Goal: Transaction & Acquisition: Register for event/course

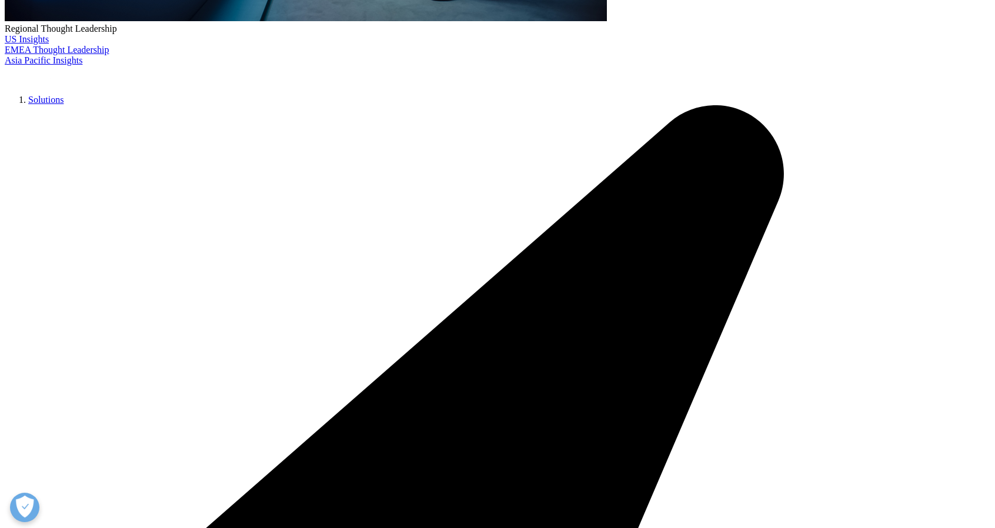
scroll to position [529, 0]
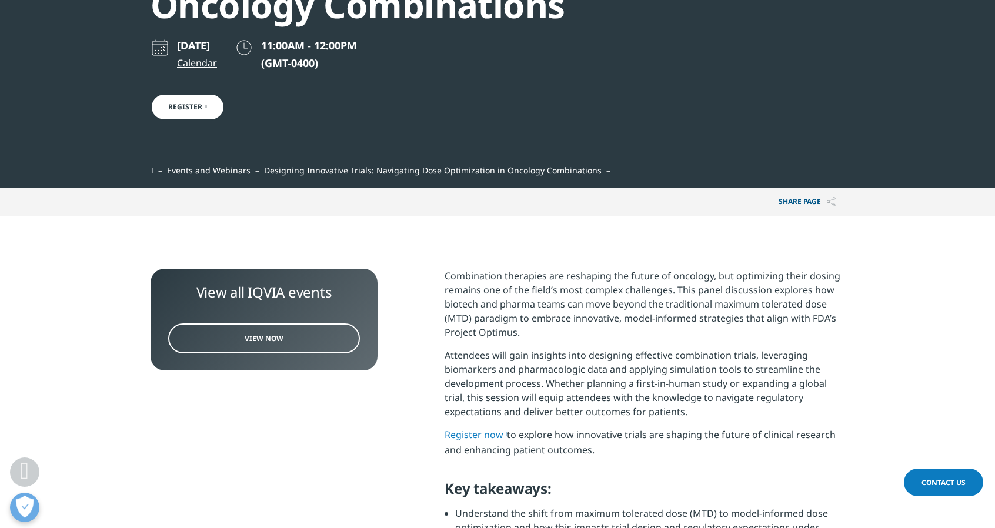
scroll to position [176, 0]
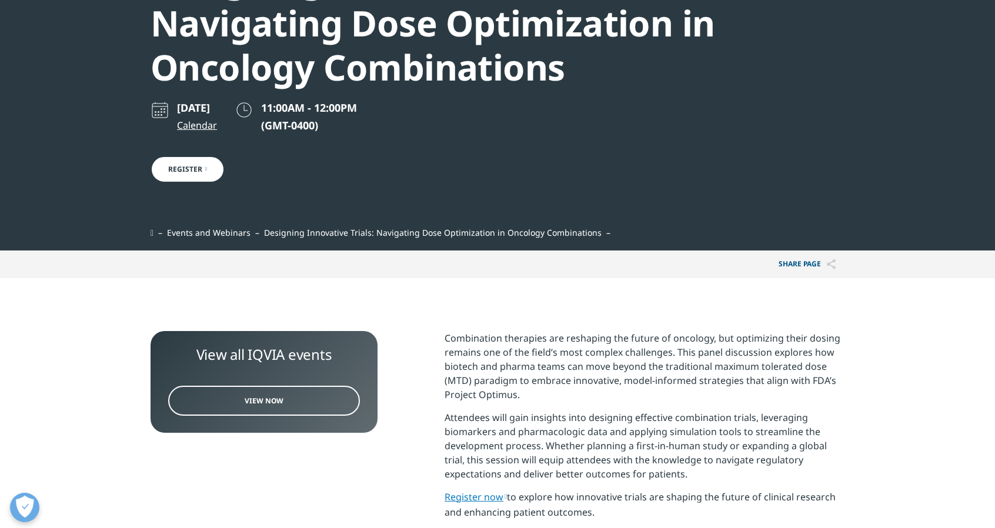
click at [258, 400] on span "View Now" at bounding box center [264, 401] width 39 height 10
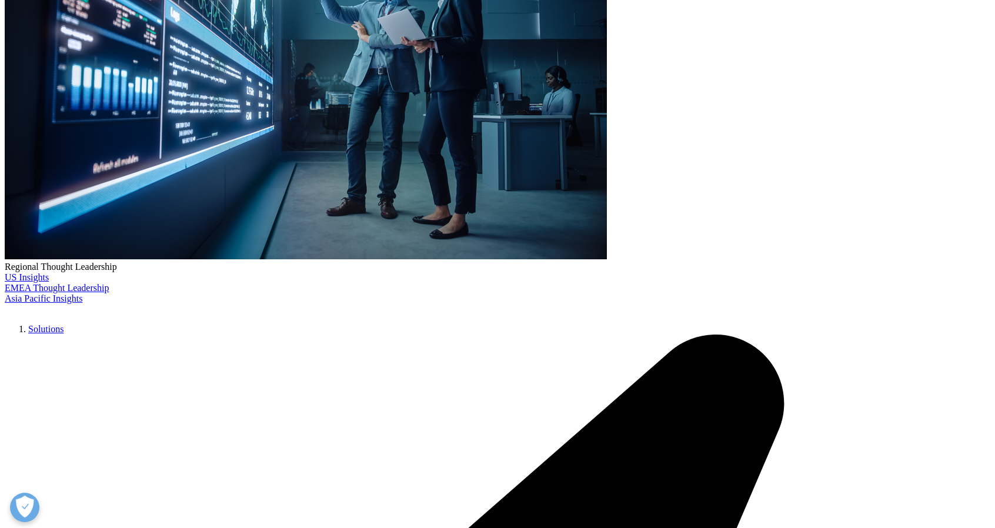
scroll to position [297, 0]
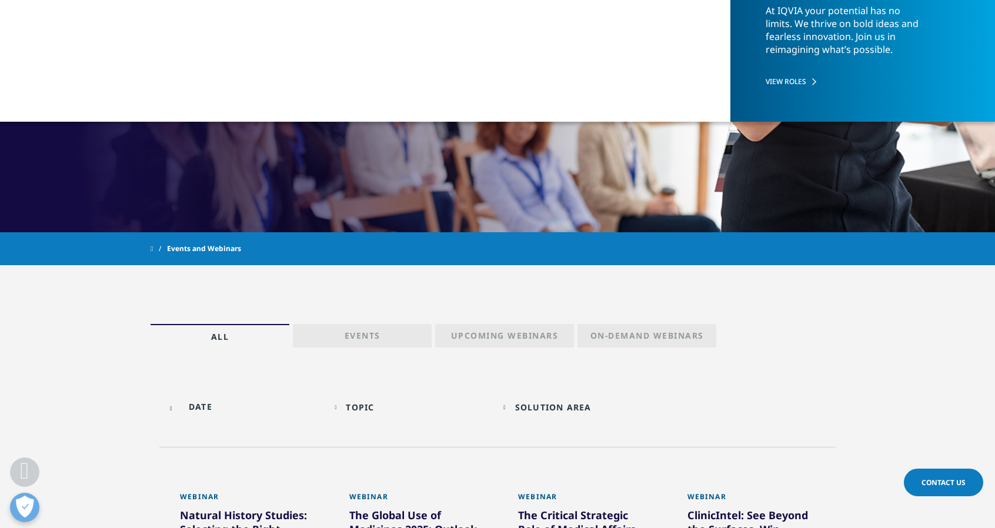
click at [634, 338] on p "On-Demand Webinars" at bounding box center [646, 338] width 113 height 16
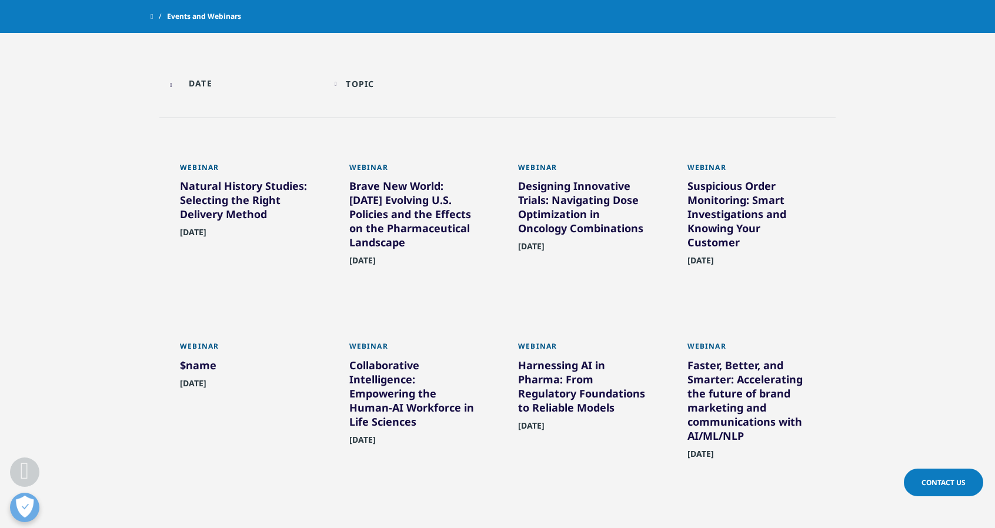
scroll to position [591, 0]
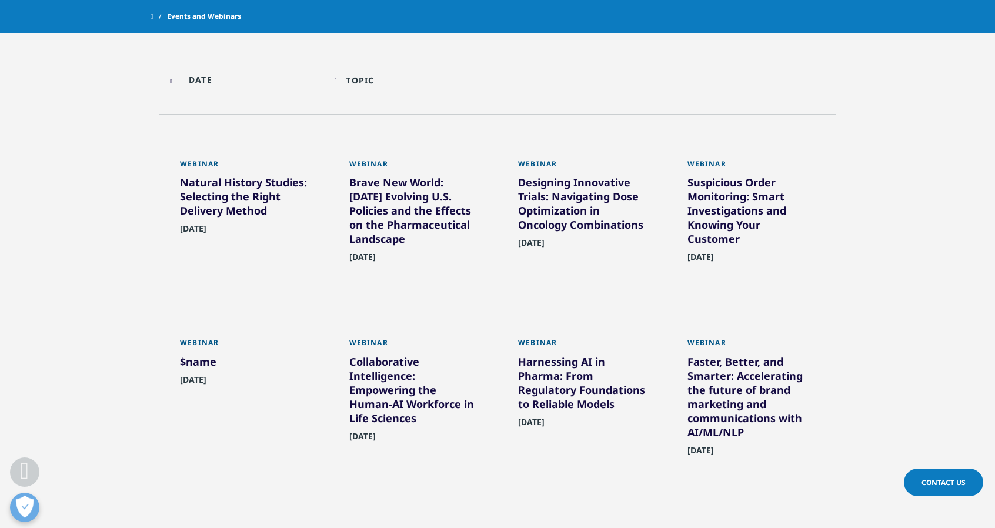
click at [539, 163] on div "Webinar" at bounding box center [582, 167] width 128 height 16
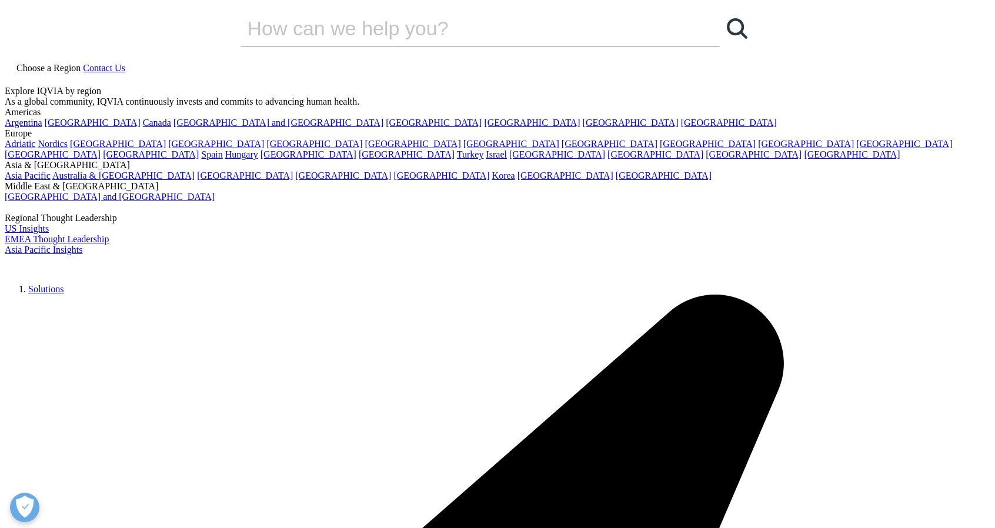
scroll to position [614, 694]
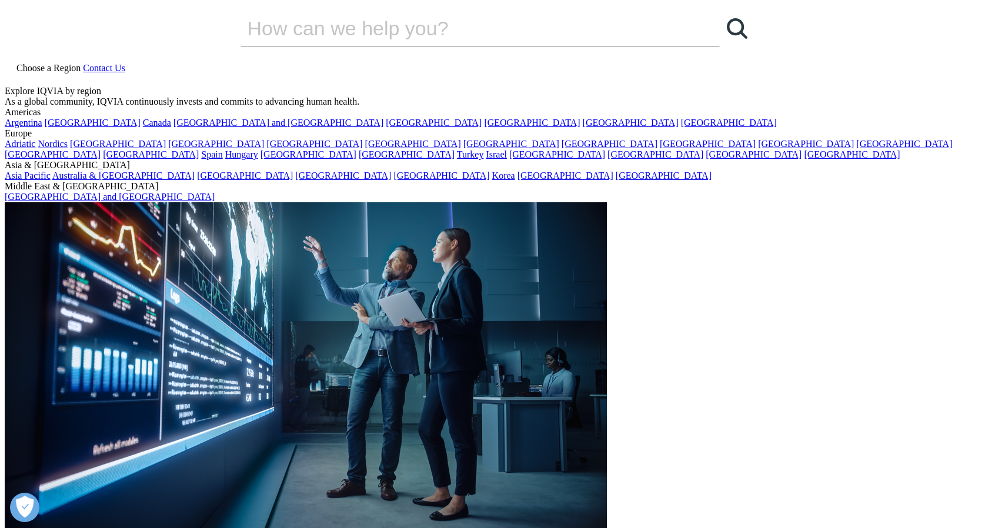
click at [81, 63] on span "Choose a Region" at bounding box center [48, 68] width 64 height 10
click at [143, 128] on link "Canada" at bounding box center [157, 123] width 28 height 10
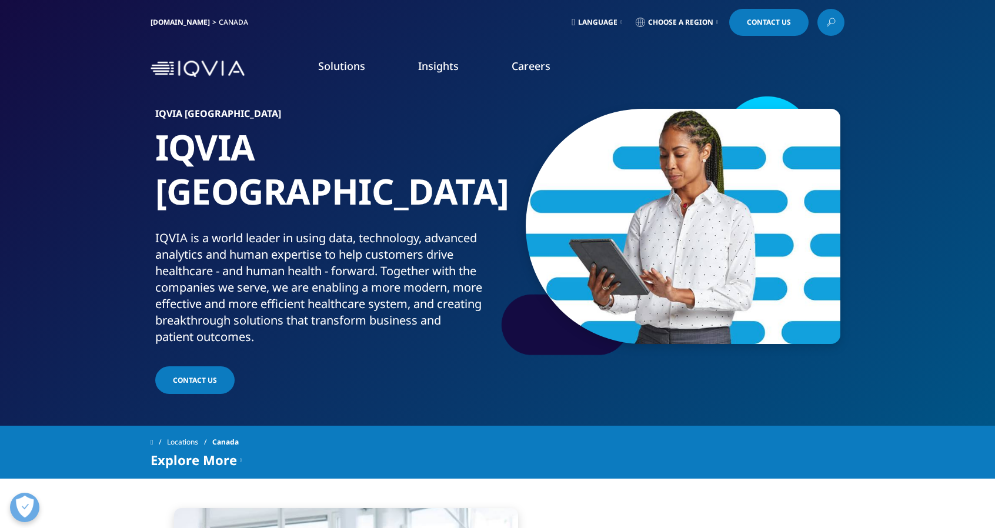
click at [508, 299] on link "Learn More" at bounding box center [550, 303] width 136 height 10
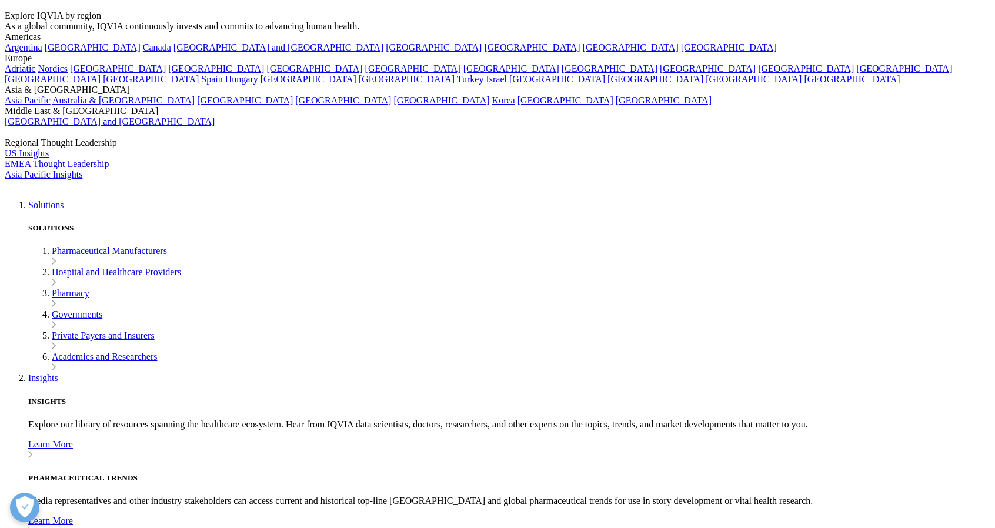
scroll to position [59, 0]
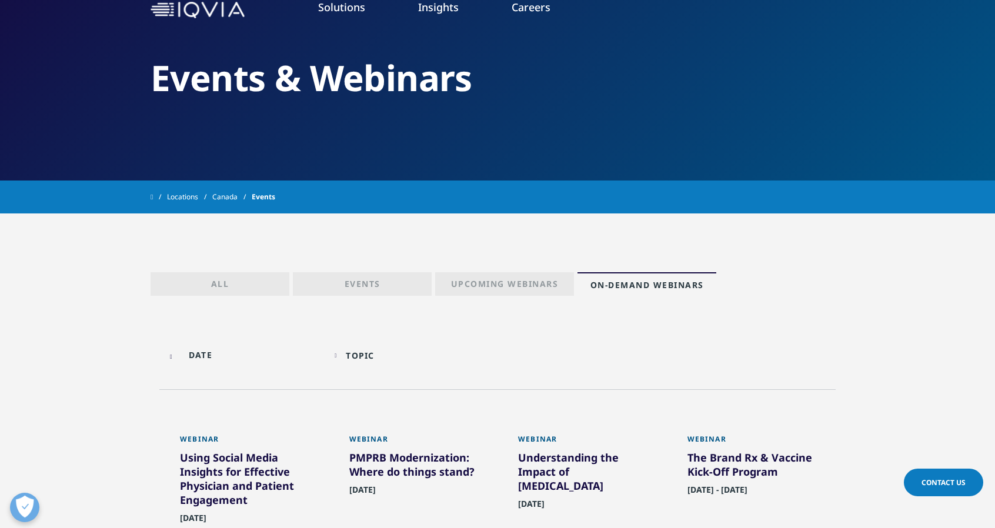
click at [193, 197] on link "Locations" at bounding box center [189, 196] width 45 height 21
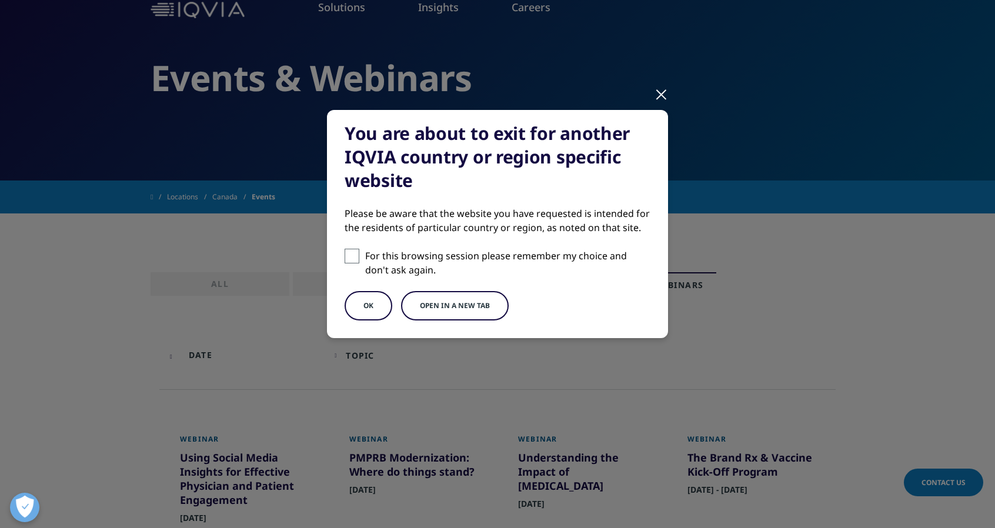
click at [368, 310] on button "OK" at bounding box center [369, 305] width 48 height 29
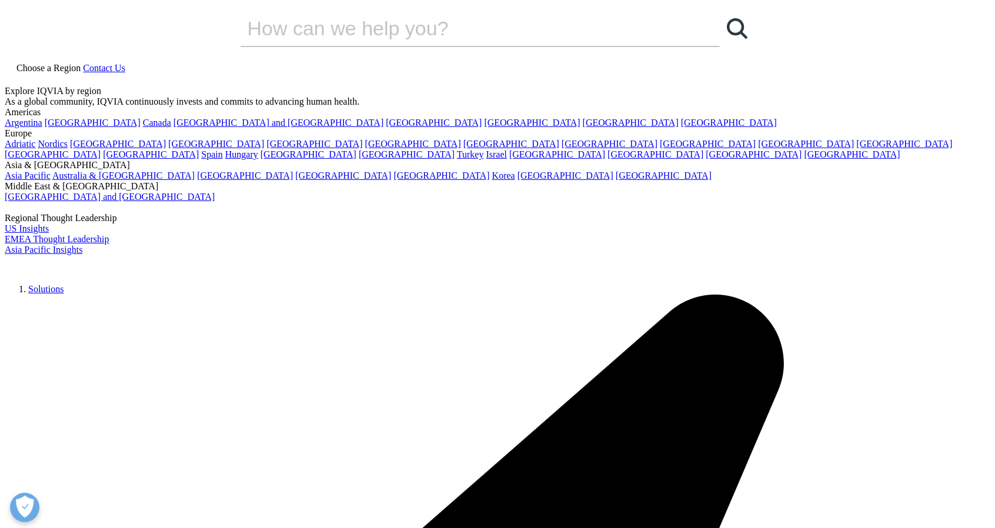
click at [582, 173] on link "Events & Webinars" at bounding box center [641, 166] width 236 height 13
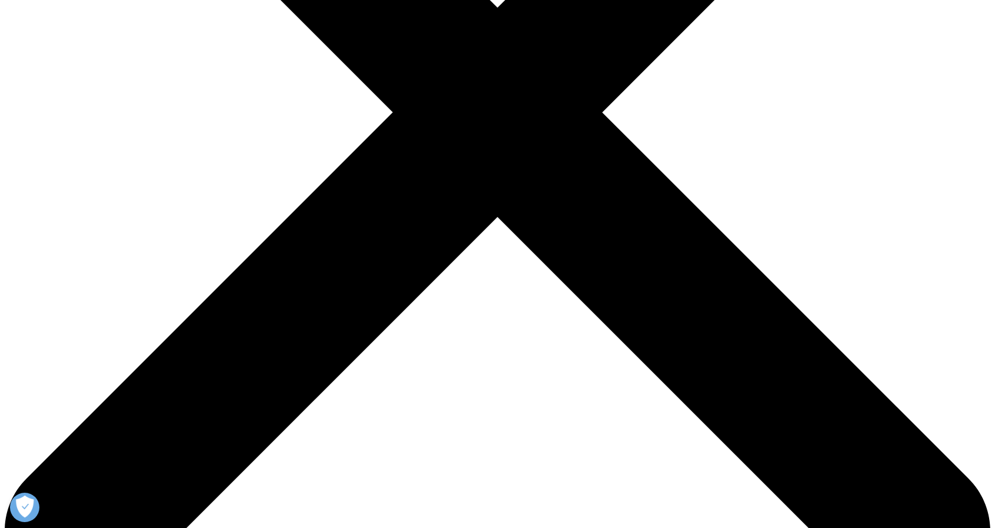
scroll to position [529, 0]
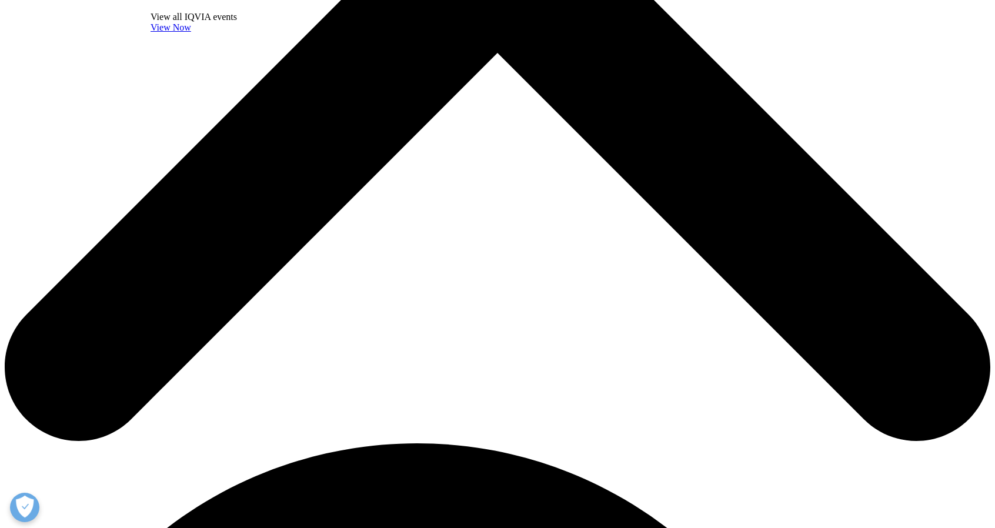
scroll to position [529, 0]
